Goal: Information Seeking & Learning: Check status

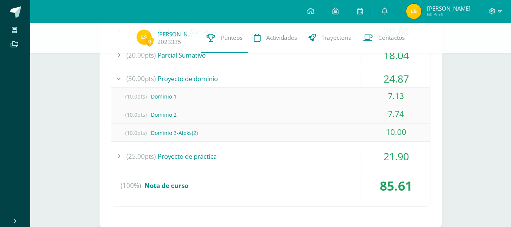
scroll to position [464, 0]
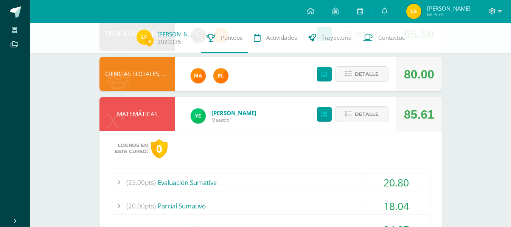
click at [347, 111] on icon at bounding box center [349, 114] width 6 height 6
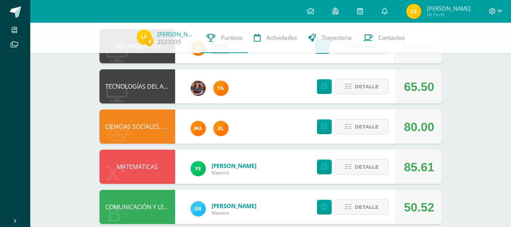
scroll to position [423, 0]
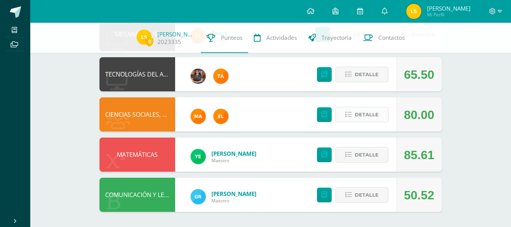
click at [368, 114] on span "Detalle" at bounding box center [367, 114] width 24 height 14
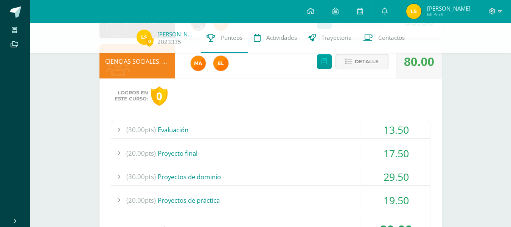
scroll to position [477, 0]
drag, startPoint x: 312, startPoint y: 115, endPoint x: 317, endPoint y: 132, distance: 17.4
click at [317, 132] on div "Logros en este curso: 0 (30.00pts) Evaluación 13.50 (15.0pts) Parcial I 13.50" at bounding box center [271, 174] width 343 height 193
click at [317, 132] on div "(30.00pts) Evaluación" at bounding box center [270, 129] width 319 height 17
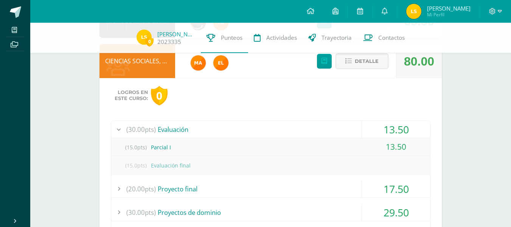
click at [317, 132] on div "(30.00pts) Evaluación" at bounding box center [270, 129] width 319 height 17
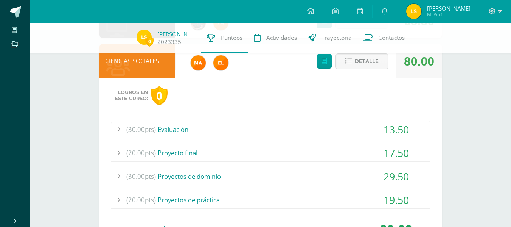
scroll to position [545, 0]
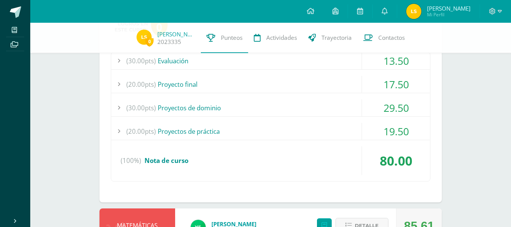
click at [281, 79] on div "(20.00pts) Proyecto final" at bounding box center [270, 84] width 319 height 17
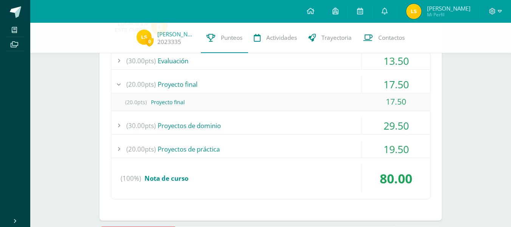
click at [281, 79] on div "(20.00pts) Proyecto final" at bounding box center [270, 84] width 319 height 17
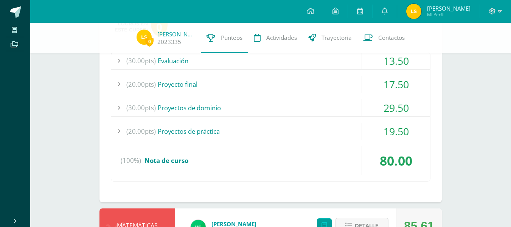
click at [258, 110] on div "(30.00pts) Proyectos de dominio" at bounding box center [270, 107] width 319 height 17
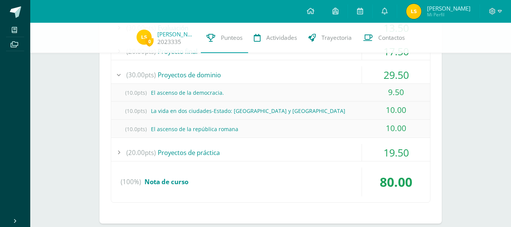
scroll to position [582, 0]
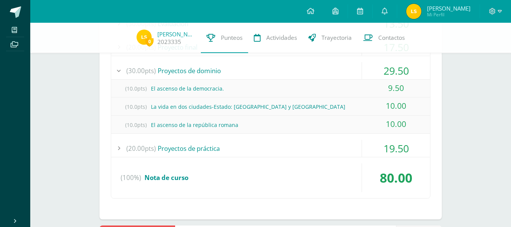
click at [256, 70] on div "(30.00pts) Proyectos de dominio" at bounding box center [270, 70] width 319 height 17
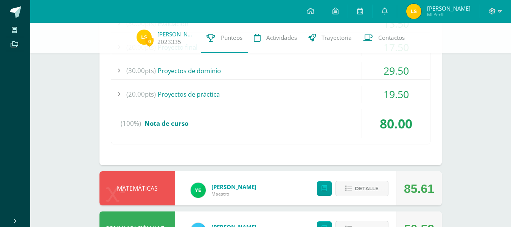
click at [259, 97] on div "(20.00pts) Proyectos de práctica" at bounding box center [270, 94] width 319 height 17
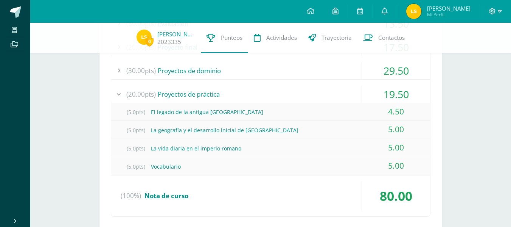
click at [259, 97] on div "(20.00pts) Proyectos de práctica" at bounding box center [270, 94] width 319 height 17
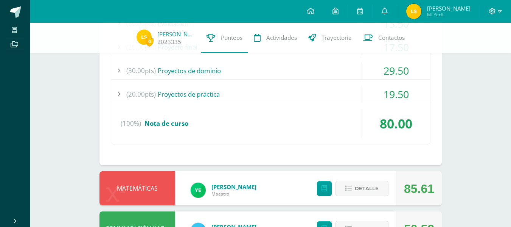
click at [271, 73] on div "(30.00pts) Proyectos de dominio" at bounding box center [270, 70] width 319 height 17
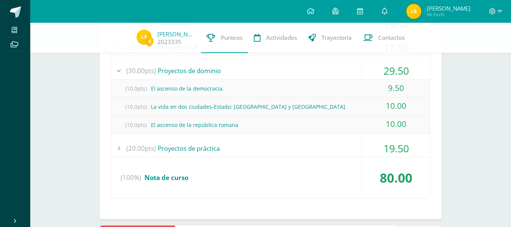
click at [271, 73] on div "(30.00pts) Proyectos de dominio" at bounding box center [270, 70] width 319 height 17
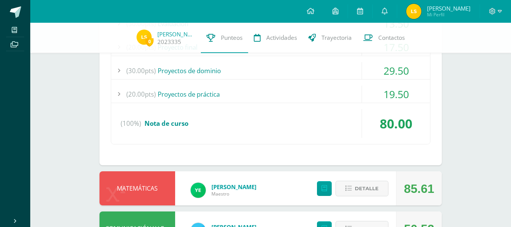
click at [252, 92] on div "(20.00pts) Proyectos de práctica" at bounding box center [270, 94] width 319 height 17
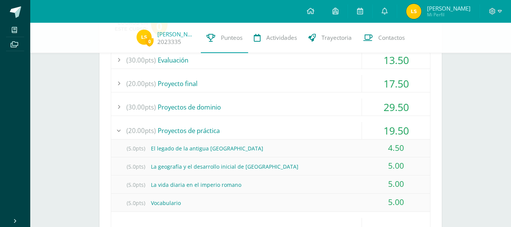
scroll to position [528, 0]
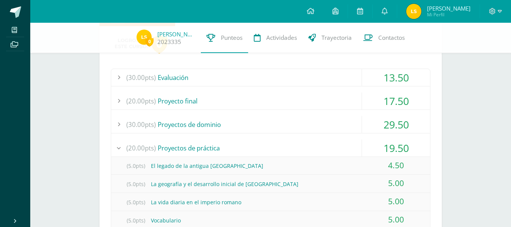
click at [251, 92] on div "(20.00pts) Proyecto final" at bounding box center [270, 100] width 319 height 17
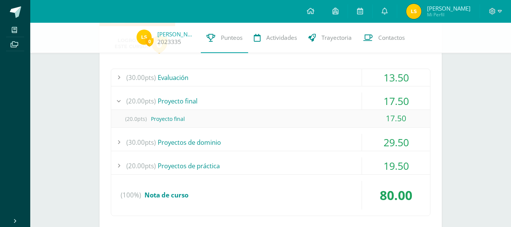
click at [255, 110] on div "(20.0pts) Proyecto final 17.50" at bounding box center [270, 119] width 319 height 18
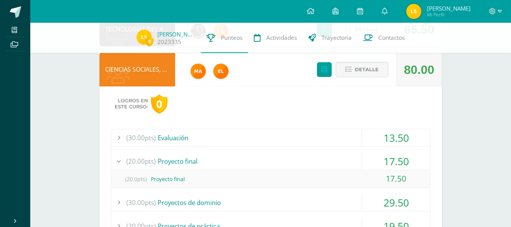
scroll to position [467, 0]
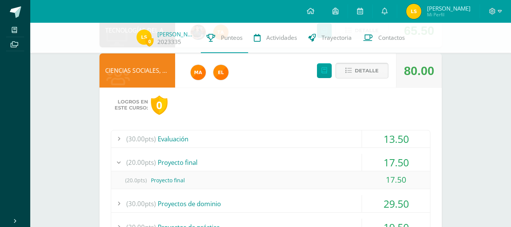
click at [383, 68] on button "Detalle" at bounding box center [362, 71] width 53 height 16
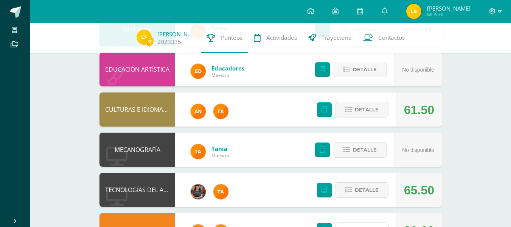
scroll to position [305, 0]
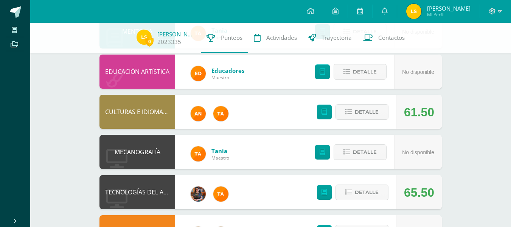
drag, startPoint x: 370, startPoint y: 64, endPoint x: 291, endPoint y: 75, distance: 80.1
click at [291, 75] on div "EDUCACIÓN ARTÍSTICA Educadores Maestro No disponible Detalle" at bounding box center [271, 72] width 343 height 34
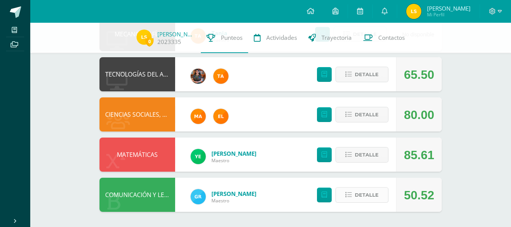
click at [352, 197] on icon at bounding box center [349, 195] width 6 height 6
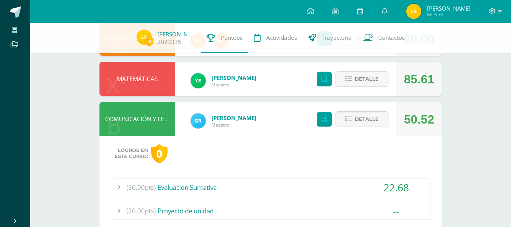
scroll to position [548, 0]
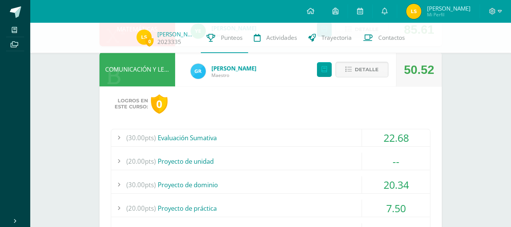
click at [294, 134] on div "(30.00pts) Evaluación Sumativa" at bounding box center [270, 137] width 319 height 17
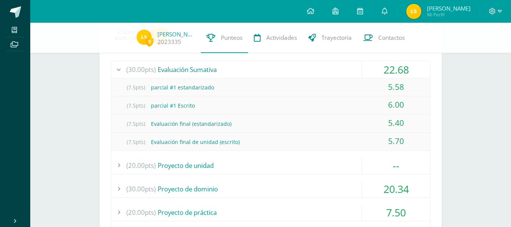
scroll to position [616, 0]
click at [307, 67] on div "(30.00pts) Evaluación Sumativa" at bounding box center [270, 70] width 319 height 17
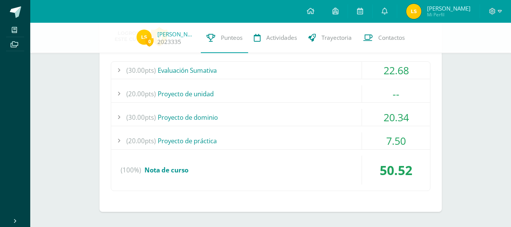
click at [288, 90] on div "(20.00pts) Proyecto de unidad" at bounding box center [270, 93] width 319 height 17
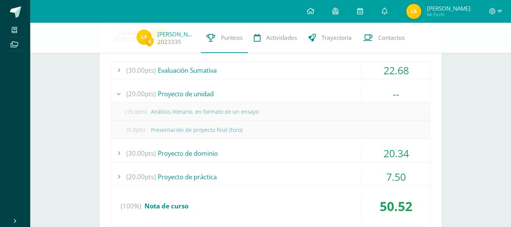
click at [288, 90] on div "(20.00pts) Proyecto de unidad" at bounding box center [270, 93] width 319 height 17
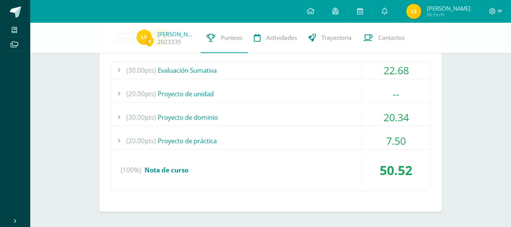
click at [243, 109] on div "(30.00pts) Proyecto de dominio" at bounding box center [270, 117] width 319 height 17
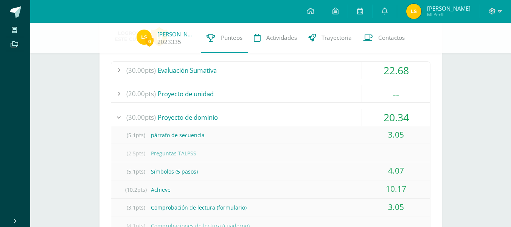
click at [243, 109] on div "(30.00pts) Proyecto de dominio" at bounding box center [270, 117] width 319 height 17
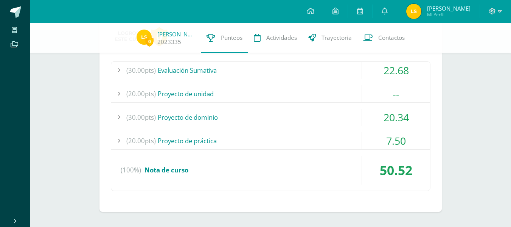
click at [238, 91] on div "(20.00pts) Proyecto de unidad" at bounding box center [270, 93] width 319 height 17
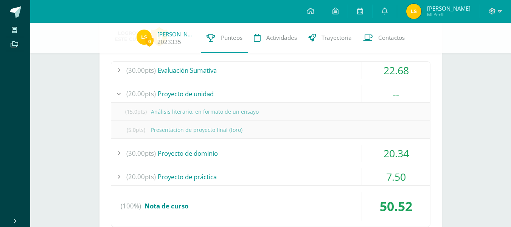
click at [238, 91] on div "(20.00pts) Proyecto de unidad" at bounding box center [270, 93] width 319 height 17
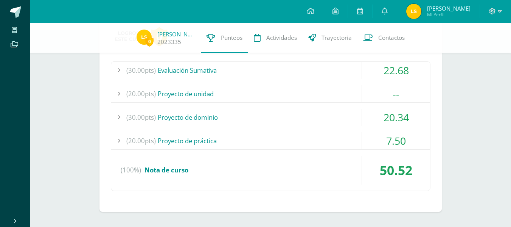
click at [215, 132] on div "(20.00pts) Proyecto de práctica" at bounding box center [270, 140] width 319 height 17
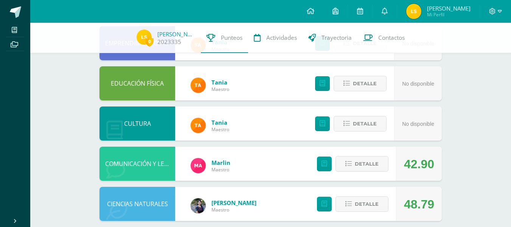
scroll to position [0, 0]
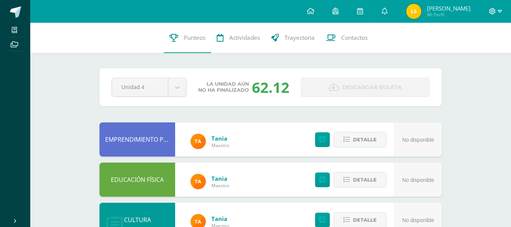
click at [498, 11] on icon at bounding box center [500, 11] width 4 height 3
click at [472, 52] on span "Cerrar sesión" at bounding box center [476, 51] width 34 height 7
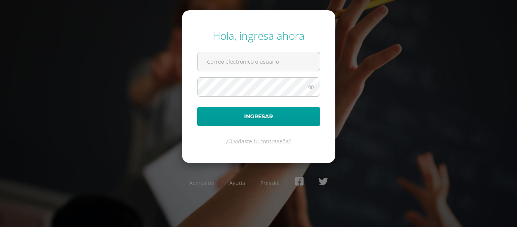
type input "karlatuy2023@maiagt.org"
click at [197, 107] on button "Ingresar" at bounding box center [258, 116] width 123 height 19
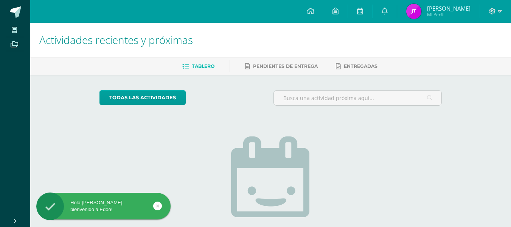
click at [416, 18] on img at bounding box center [414, 11] width 15 height 15
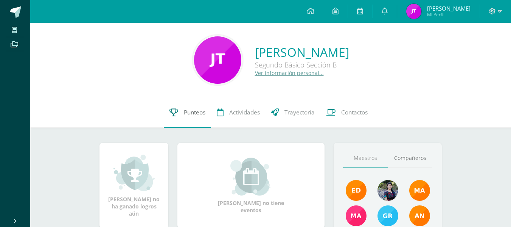
click at [198, 120] on link "Punteos" at bounding box center [187, 112] width 47 height 30
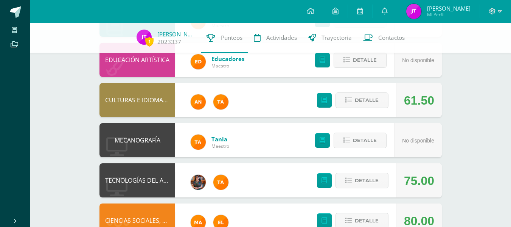
scroll to position [333, 0]
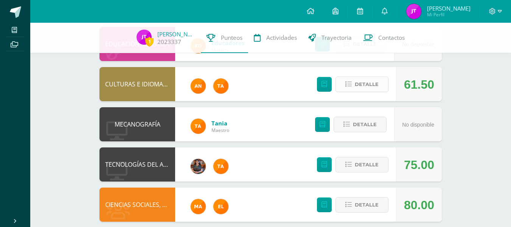
click at [367, 86] on span "Detalle" at bounding box center [367, 84] width 24 height 14
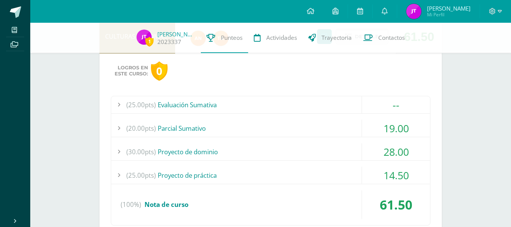
scroll to position [387, 0]
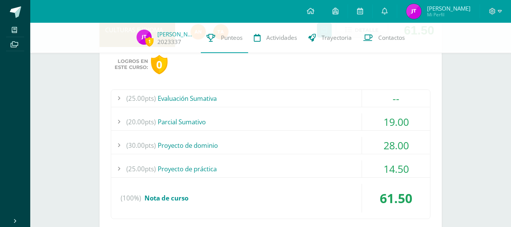
click at [254, 99] on div "(25.00pts) Evaluación Sumativa" at bounding box center [270, 98] width 319 height 17
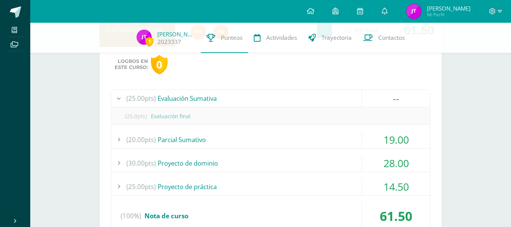
click at [254, 99] on div "(25.00pts) Evaluación Sumativa" at bounding box center [270, 98] width 319 height 17
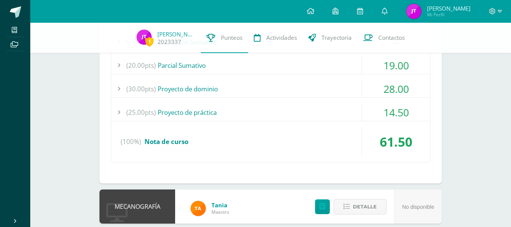
scroll to position [444, 0]
click at [254, 111] on div "(25.00pts) Proyecto de práctica" at bounding box center [270, 111] width 319 height 17
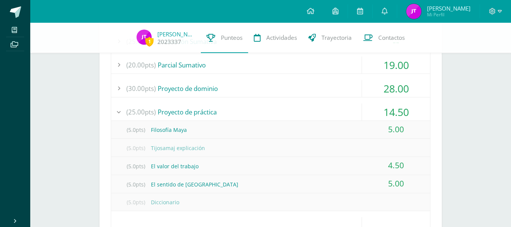
click at [254, 111] on div "(25.00pts) Proyecto de práctica" at bounding box center [270, 111] width 319 height 17
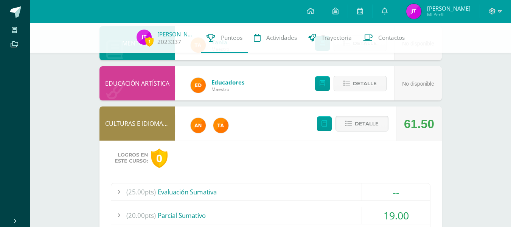
scroll to position [245, 0]
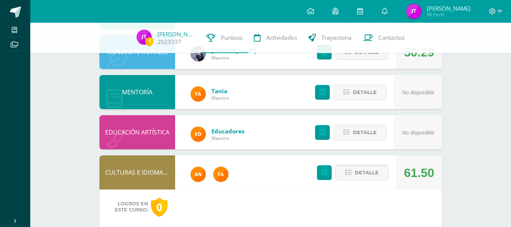
click at [358, 174] on span "Detalle" at bounding box center [367, 172] width 24 height 14
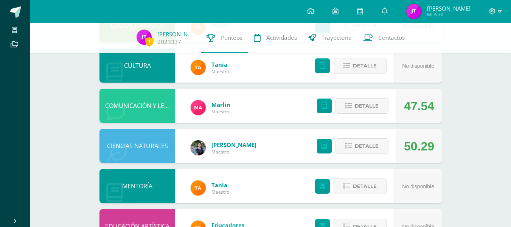
scroll to position [0, 0]
